Goal: Task Accomplishment & Management: Use online tool/utility

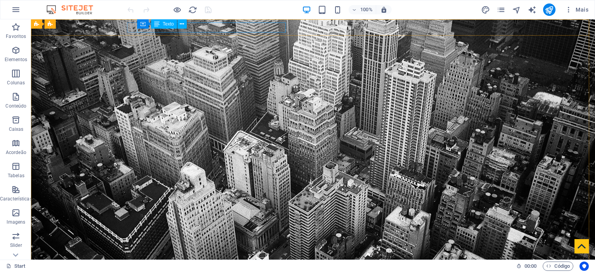
click at [173, 24] on span "Texto" at bounding box center [168, 24] width 11 height 5
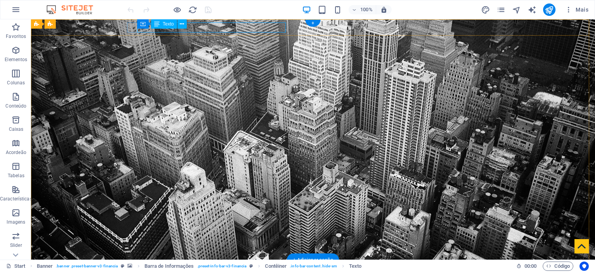
click at [218, 270] on div "[STREET_ADDRESS]" at bounding box center [310, 275] width 360 height 10
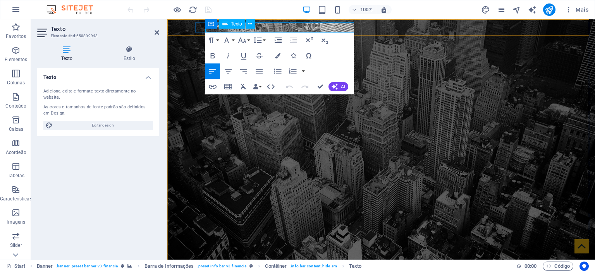
click at [274, 271] on span "[GEOGRAPHIC_DATA], [GEOGRAPHIC_DATA]" at bounding box center [328, 274] width 135 height 7
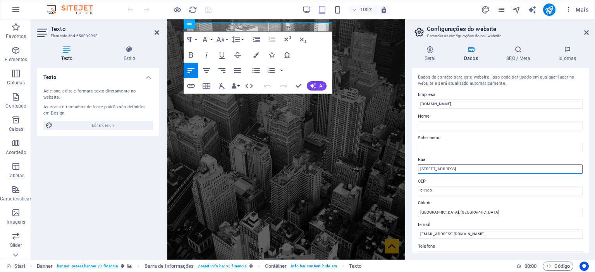
click at [456, 168] on input "[STREET_ADDRESS]" at bounding box center [500, 169] width 165 height 9
type input "1"
type input "[STREET_ADDRESS]"
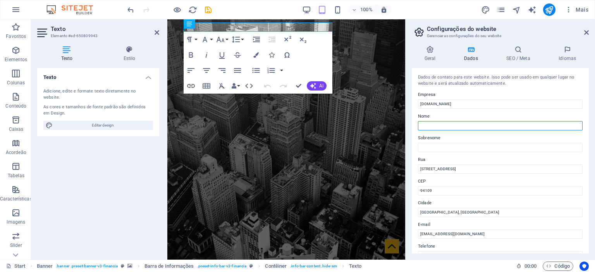
click at [485, 129] on input "Nome" at bounding box center [500, 125] width 165 height 9
click at [485, 113] on label "Nome" at bounding box center [500, 116] width 165 height 9
click at [485, 121] on input "Nome" at bounding box center [500, 125] width 165 height 9
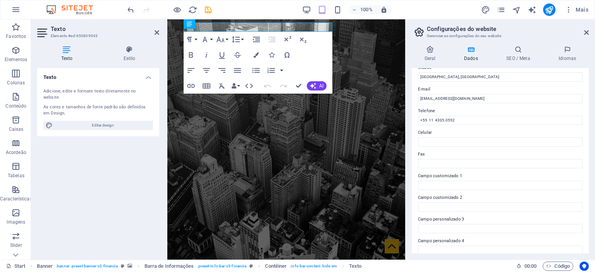
scroll to position [186, 0]
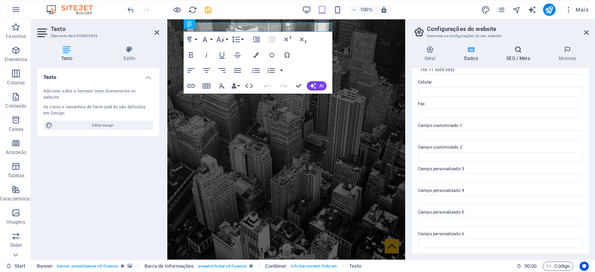
click at [520, 50] on icon at bounding box center [518, 50] width 49 height 8
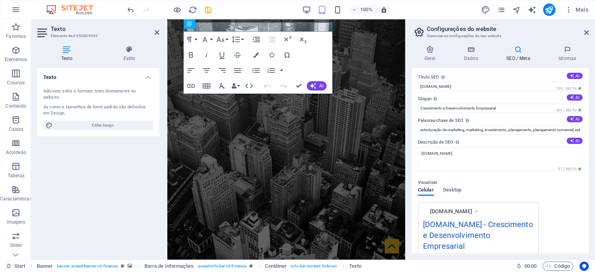
scroll to position [0, 0]
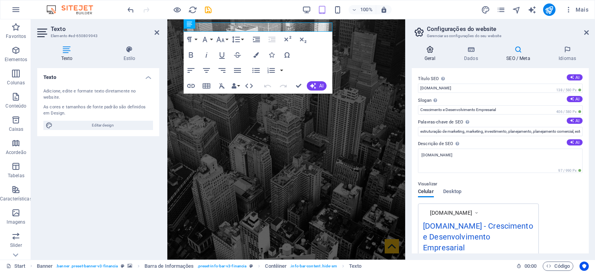
click at [429, 51] on icon at bounding box center [430, 50] width 36 height 8
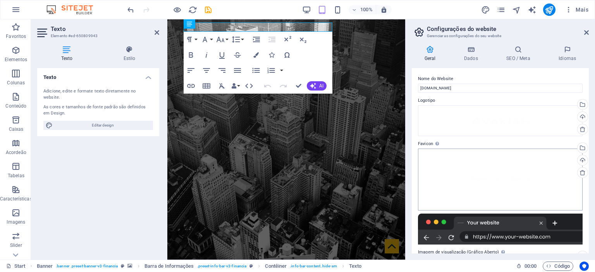
scroll to position [77, 0]
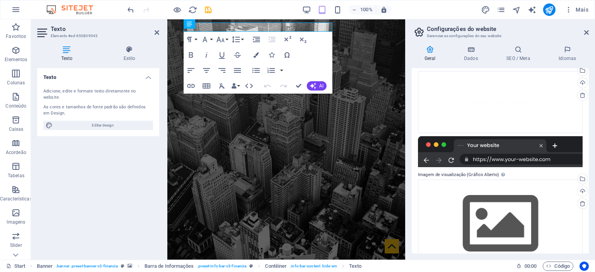
click at [482, 145] on div at bounding box center [500, 151] width 165 height 31
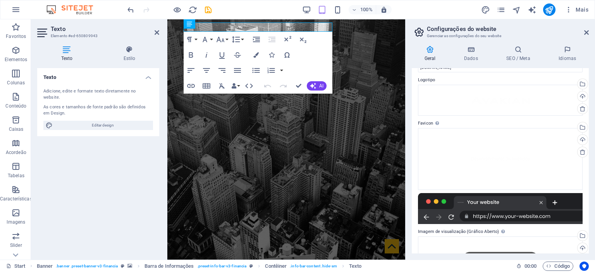
scroll to position [0, 0]
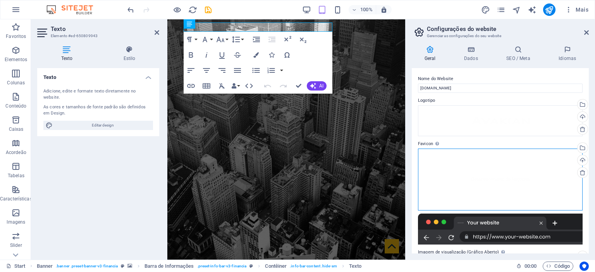
click at [480, 168] on div "Arraste os arquivos aqui, clique para escolher os arquivos ou selecione os arqu…" at bounding box center [500, 180] width 165 height 62
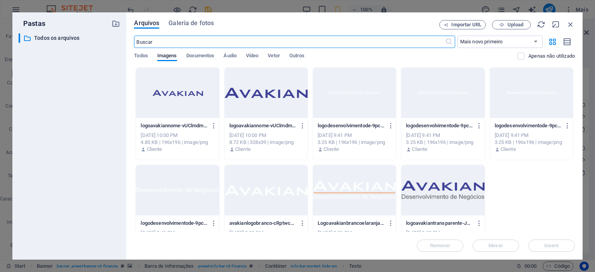
click at [180, 93] on div at bounding box center [177, 93] width 83 height 50
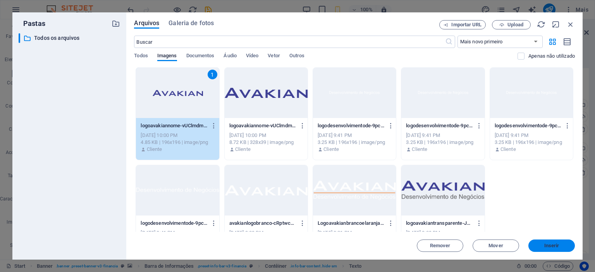
click at [567, 244] on span "Inserir" at bounding box center [552, 246] width 40 height 5
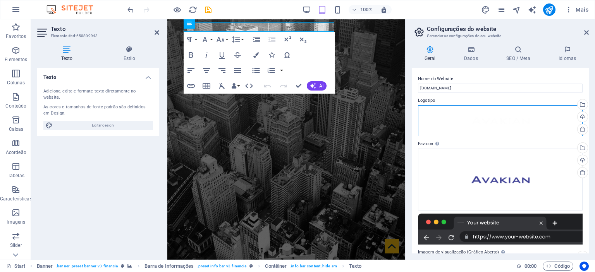
click at [478, 115] on div "Arraste os arquivos aqui, clique para escolher os arquivos ou selecione os arqu…" at bounding box center [500, 120] width 165 height 31
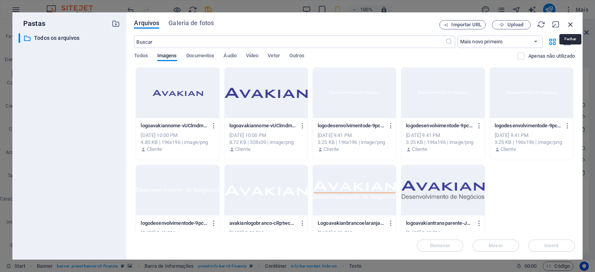
click at [571, 24] on icon "button" at bounding box center [570, 24] width 9 height 9
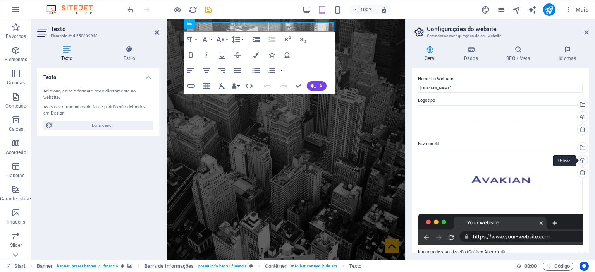
click at [581, 159] on div "Upload" at bounding box center [582, 161] width 12 height 12
click at [475, 222] on div at bounding box center [500, 229] width 165 height 31
click at [479, 178] on div "Arraste os arquivos aqui, clique para escolher os arquivos ou selecione os arqu…" at bounding box center [500, 180] width 165 height 62
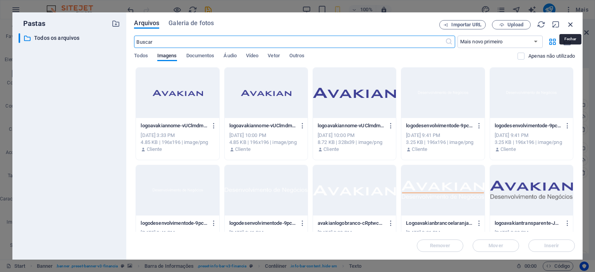
click at [573, 26] on icon "button" at bounding box center [570, 24] width 9 height 9
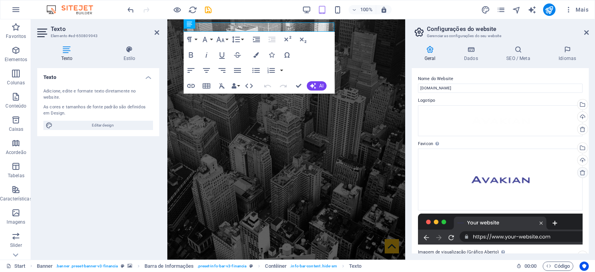
click at [583, 175] on icon at bounding box center [583, 173] width 6 height 6
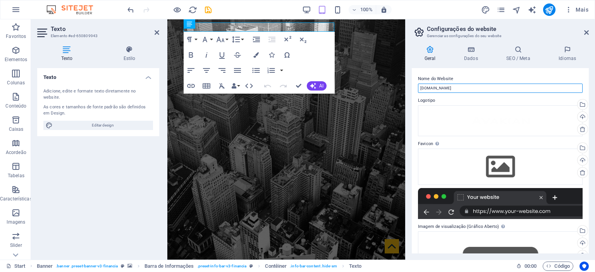
click at [470, 90] on input "[DOMAIN_NAME]" at bounding box center [500, 88] width 165 height 9
type input "Avakian"
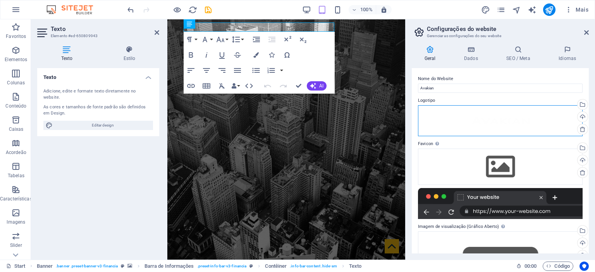
click at [453, 114] on div "Arraste os arquivos aqui, clique para escolher os arquivos ou selecione os arqu…" at bounding box center [500, 120] width 165 height 31
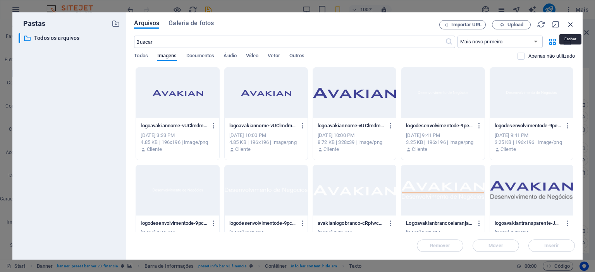
click at [570, 23] on icon "button" at bounding box center [570, 24] width 9 height 9
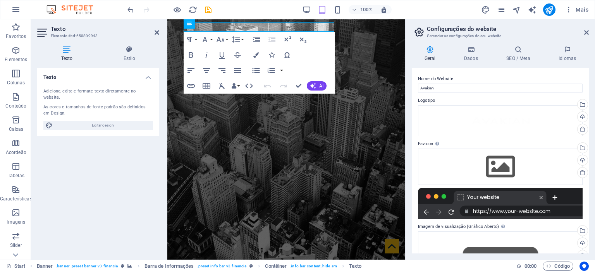
click at [91, 158] on div "Texto Adicione, edite e formate texto diretamente no website. As cores e tamanh…" at bounding box center [98, 161] width 122 height 186
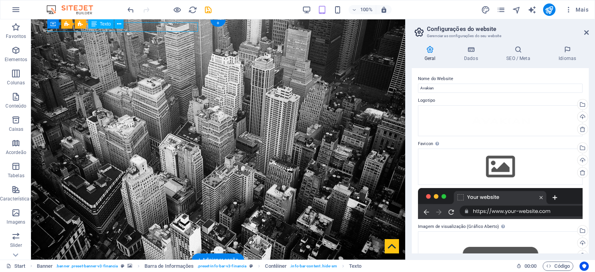
drag, startPoint x: 155, startPoint y: 28, endPoint x: 171, endPoint y: 29, distance: 16.3
click at [171, 270] on div "[STREET_ADDRESS]" at bounding box center [215, 274] width 356 height 9
click at [152, 270] on div "[STREET_ADDRESS]" at bounding box center [215, 274] width 356 height 9
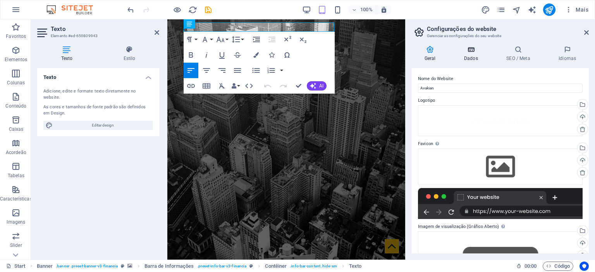
click at [477, 52] on icon at bounding box center [470, 50] width 39 height 8
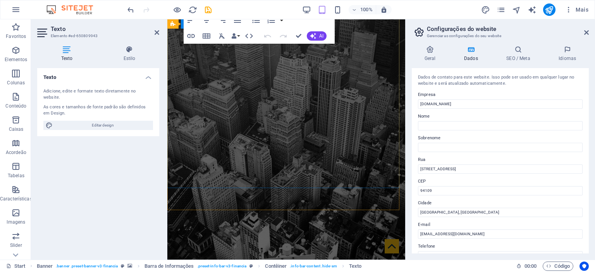
scroll to position [232, 0]
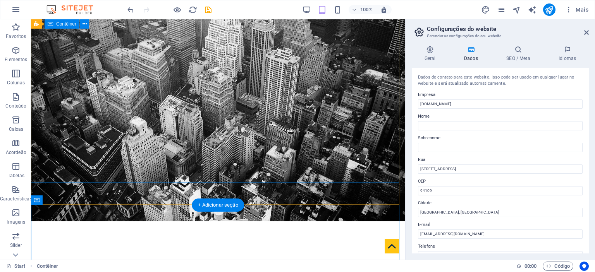
scroll to position [0, 0]
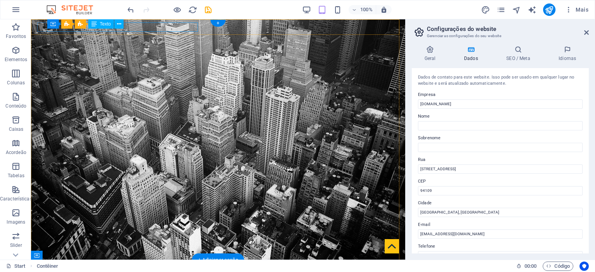
click at [194, 270] on div "[STREET_ADDRESS]" at bounding box center [215, 274] width 356 height 9
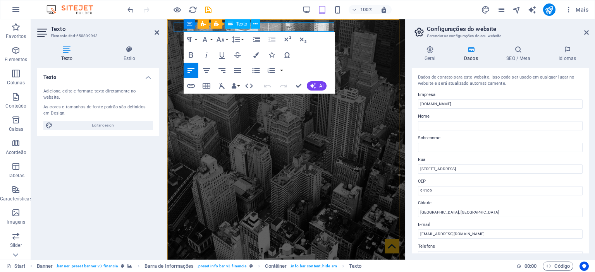
click at [371, 270] on span "94109" at bounding box center [380, 273] width 18 height 7
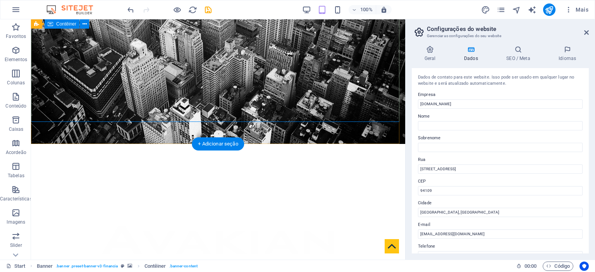
scroll to position [194, 0]
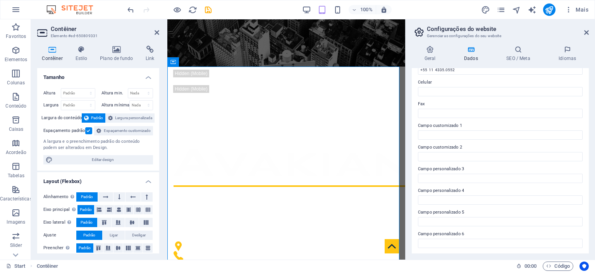
scroll to position [0, 0]
